Goal: Find contact information: Find contact information

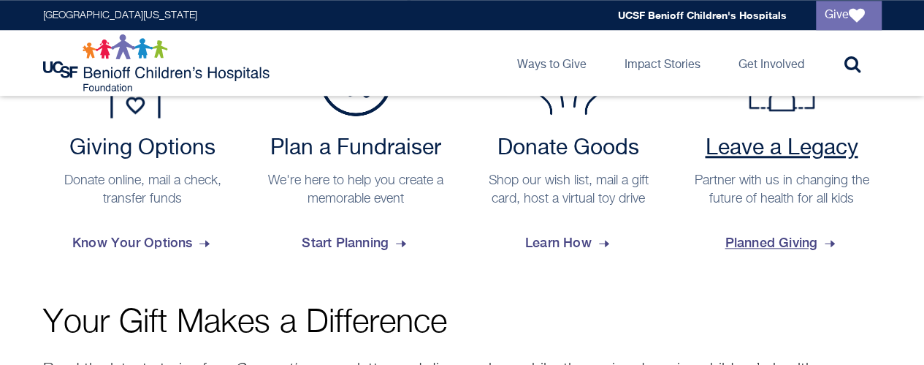
scroll to position [682, 0]
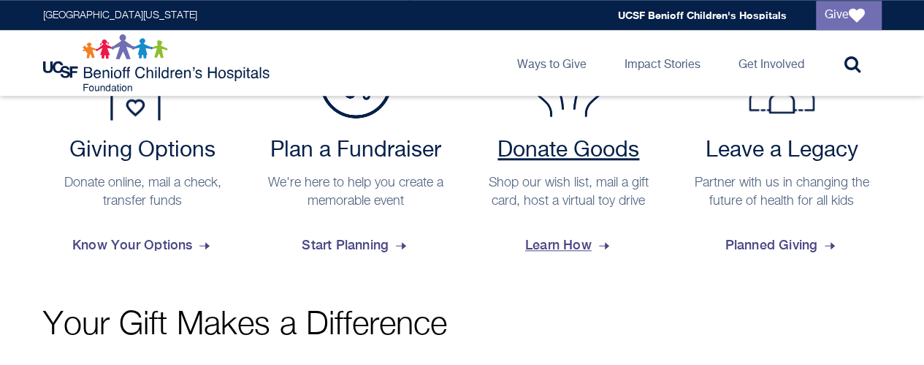
drag, startPoint x: 558, startPoint y: 243, endPoint x: 619, endPoint y: 204, distance: 73.0
click at [558, 243] on span "Learn How" at bounding box center [568, 244] width 87 height 39
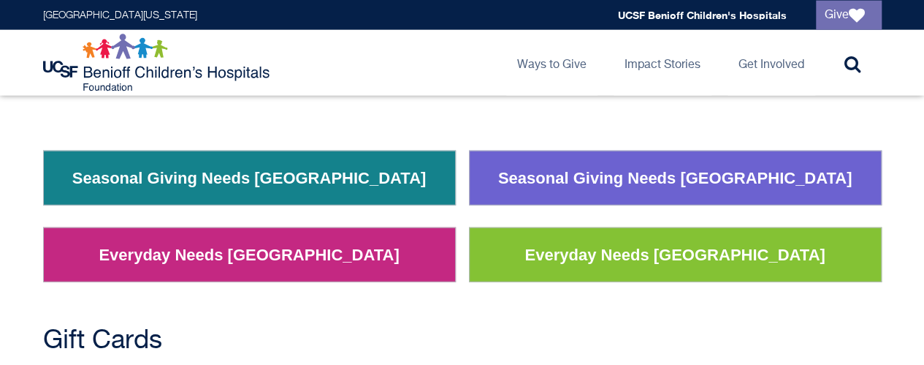
scroll to position [1767, 0]
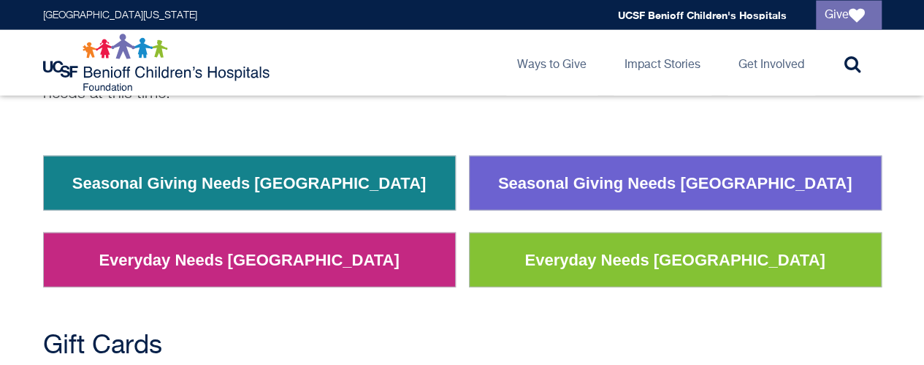
click at [252, 243] on link "Everyday Needs [GEOGRAPHIC_DATA]" at bounding box center [249, 260] width 322 height 38
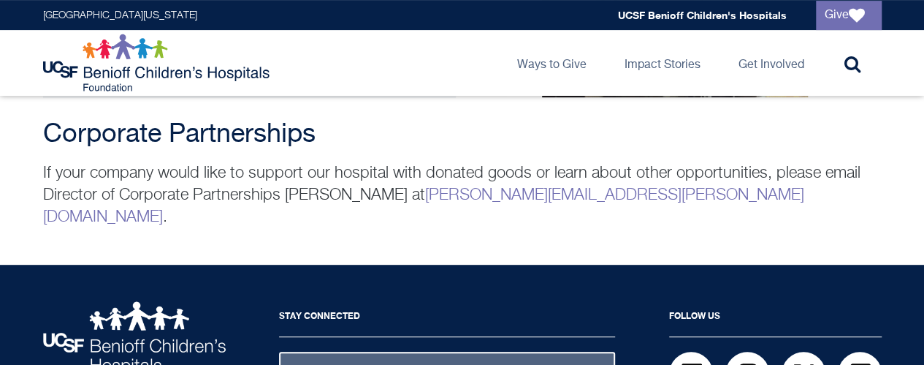
scroll to position [3035, 0]
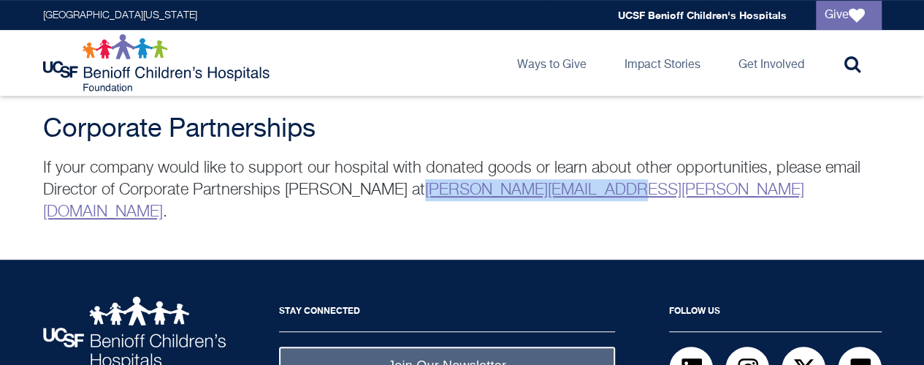
drag, startPoint x: 612, startPoint y: 161, endPoint x: 425, endPoint y: 159, distance: 187.0
click at [425, 159] on p "If your company would like to support our hospital with donated goods or learn …" at bounding box center [462, 190] width 839 height 66
copy link "[PERSON_NAME][EMAIL_ADDRESS][PERSON_NAME][DOMAIN_NAME]"
